Goal: Task Accomplishment & Management: Use online tool/utility

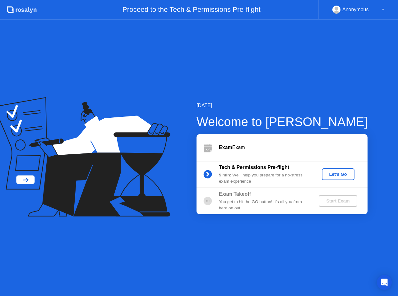
click at [331, 174] on div "Let's Go" at bounding box center [338, 174] width 28 height 5
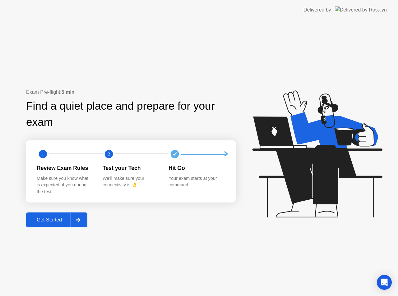
click at [38, 220] on div "Get Started" at bounding box center [49, 220] width 43 height 6
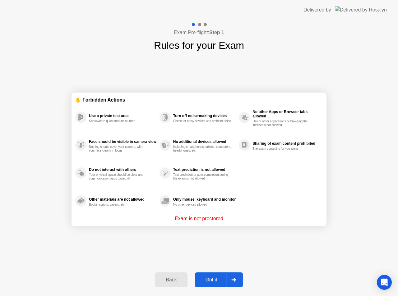
click at [210, 279] on div "Got it" at bounding box center [211, 280] width 29 height 6
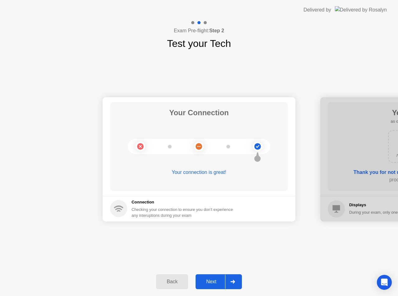
click at [217, 281] on div "Next" at bounding box center [211, 282] width 28 height 6
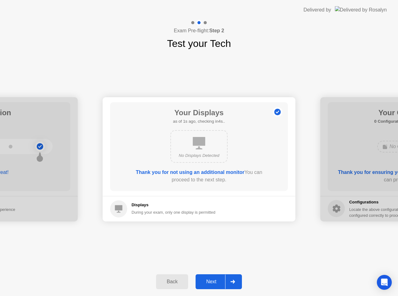
click at [215, 283] on div "Next" at bounding box center [211, 282] width 28 height 6
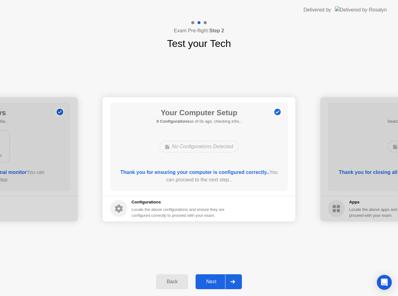
click at [215, 283] on div "Next" at bounding box center [211, 282] width 28 height 6
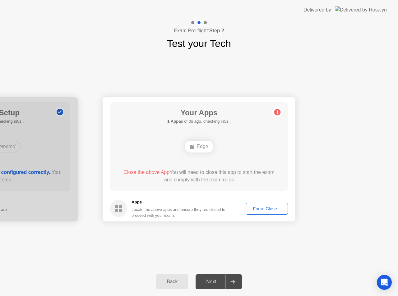
click at [261, 208] on div "Force Close..." at bounding box center [267, 208] width 38 height 5
click at [277, 206] on div "Force Close..." at bounding box center [267, 208] width 38 height 5
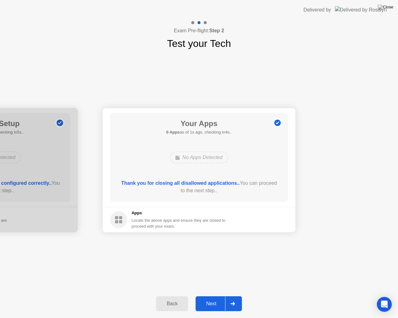
click at [213, 296] on div "Next" at bounding box center [211, 304] width 28 height 6
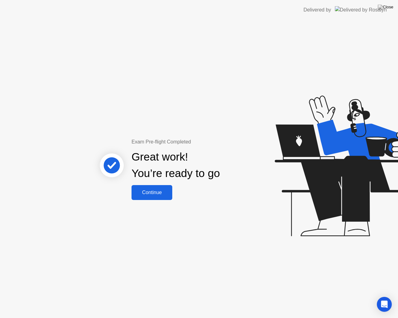
click at [162, 190] on div "Continue" at bounding box center [151, 193] width 37 height 6
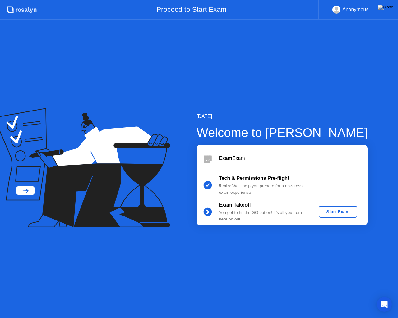
click at [344, 211] on div "Start Exam" at bounding box center [337, 211] width 33 height 5
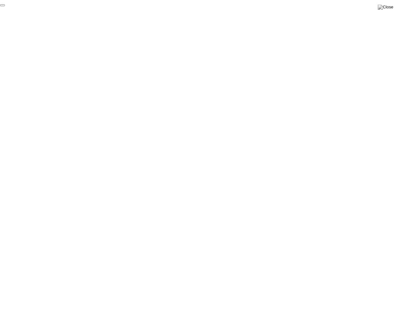
click div "End Proctoring Session"
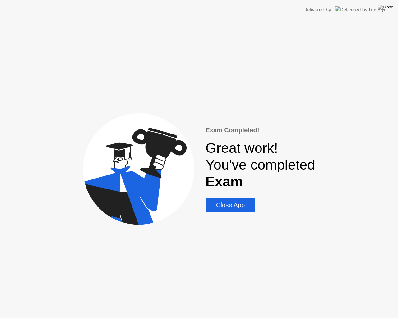
click at [241, 203] on div "Close App" at bounding box center [230, 205] width 46 height 7
